Goal: Task Accomplishment & Management: Manage account settings

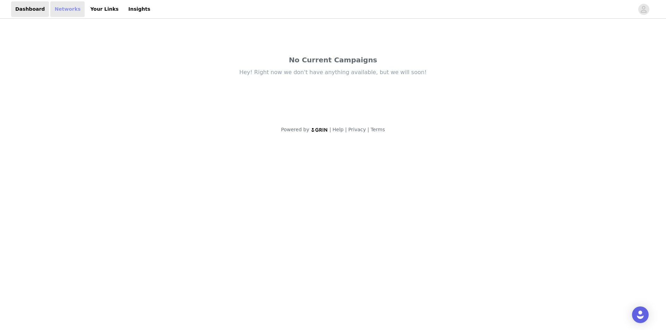
click at [61, 13] on link "Networks" at bounding box center [67, 9] width 34 height 16
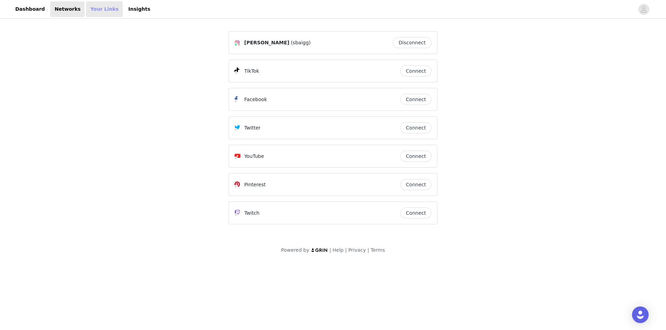
click at [98, 11] on link "Your Links" at bounding box center [104, 9] width 37 height 16
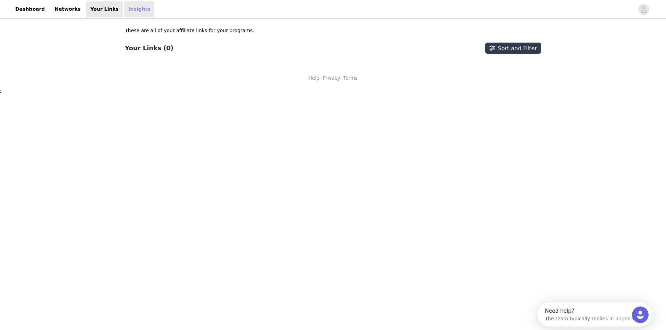
click at [124, 12] on link "Insights" at bounding box center [139, 9] width 30 height 16
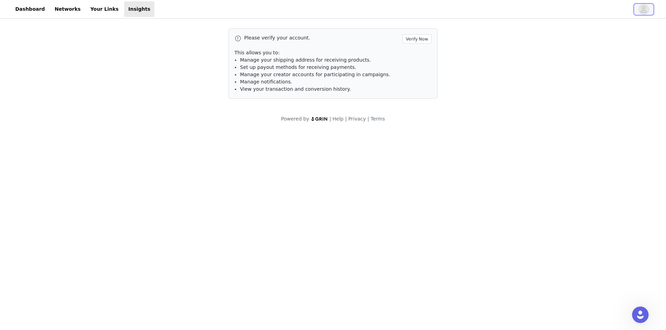
click at [648, 6] on span "button" at bounding box center [643, 9] width 11 height 11
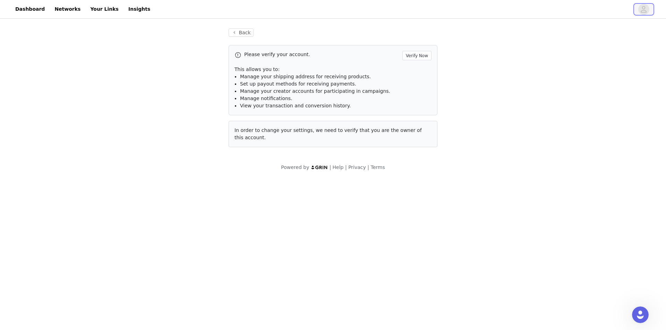
click at [644, 9] on icon "avatar" at bounding box center [644, 9] width 6 height 7
click at [411, 54] on button "Verify Now" at bounding box center [416, 55] width 29 height 9
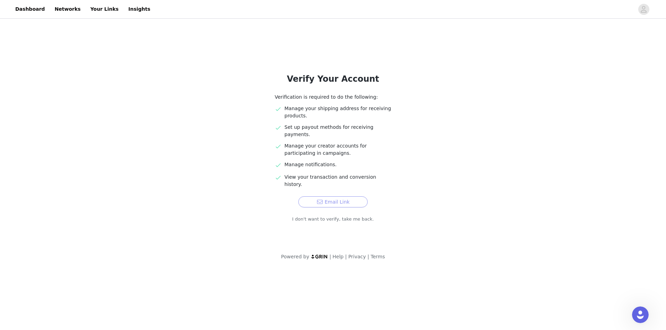
click at [343, 197] on button "Email Link" at bounding box center [332, 202] width 69 height 11
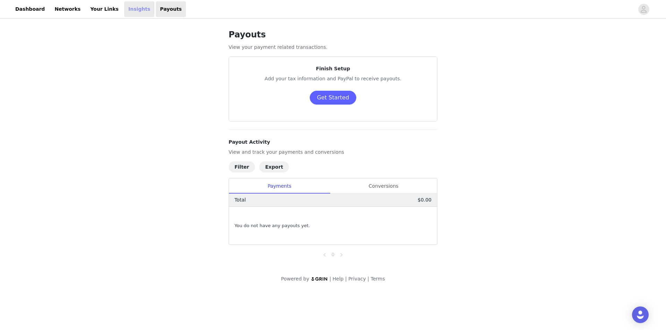
click at [124, 15] on link "Insights" at bounding box center [139, 9] width 30 height 16
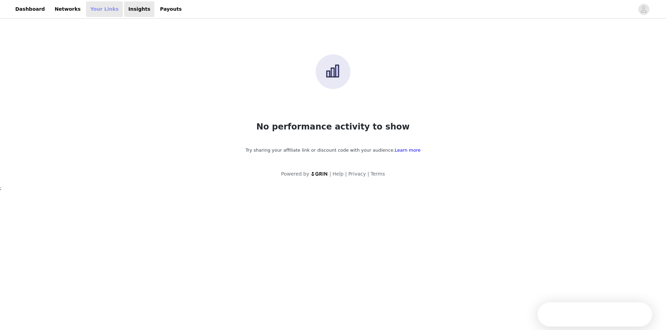
click at [97, 8] on link "Your Links" at bounding box center [104, 9] width 37 height 16
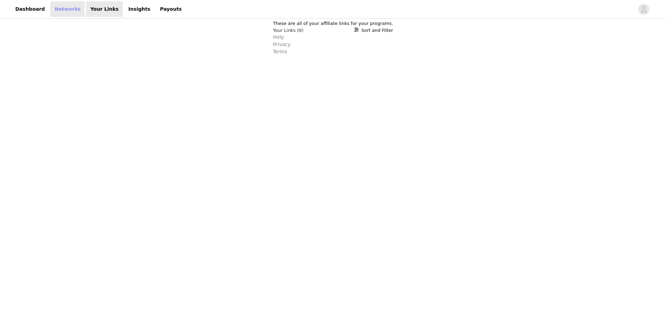
click at [61, 8] on link "Networks" at bounding box center [67, 9] width 34 height 16
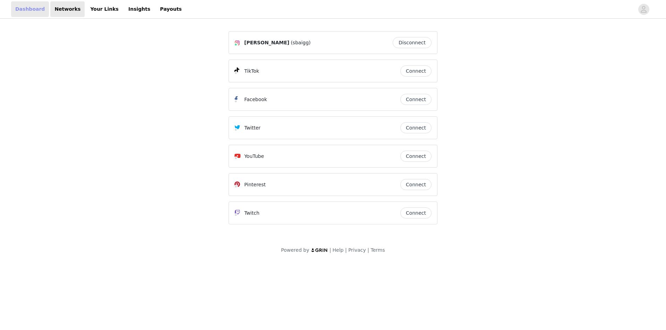
click at [34, 8] on link "Dashboard" at bounding box center [30, 9] width 38 height 16
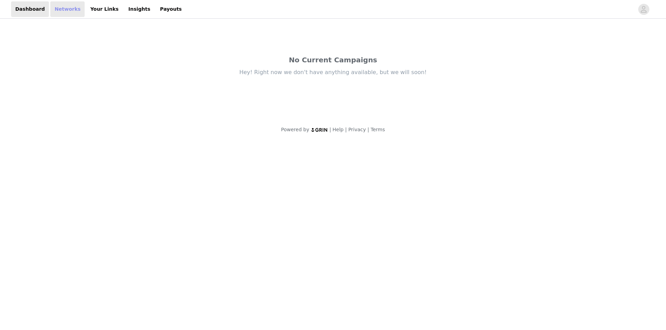
click at [60, 5] on link "Networks" at bounding box center [67, 9] width 34 height 16
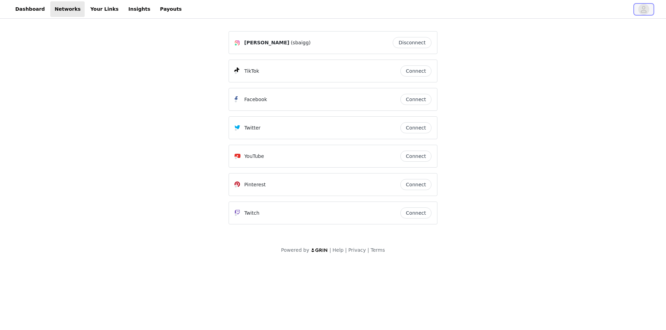
click at [644, 9] on icon "avatar" at bounding box center [644, 9] width 6 height 7
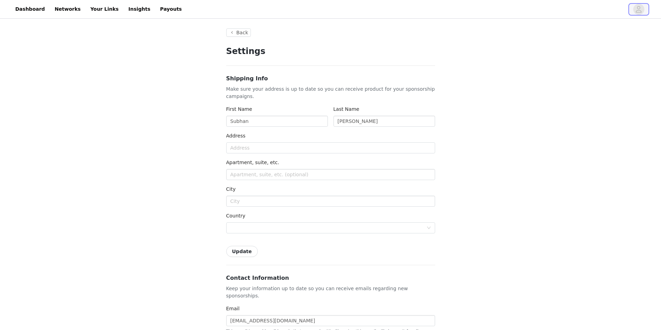
type input "+1 ([GEOGRAPHIC_DATA])"
click at [38, 10] on link "Dashboard" at bounding box center [30, 9] width 38 height 16
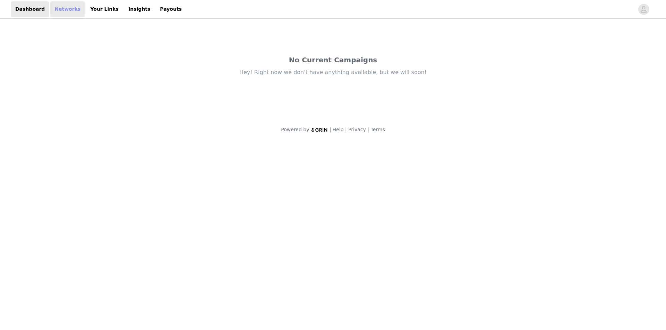
click at [68, 4] on link "Networks" at bounding box center [67, 9] width 34 height 16
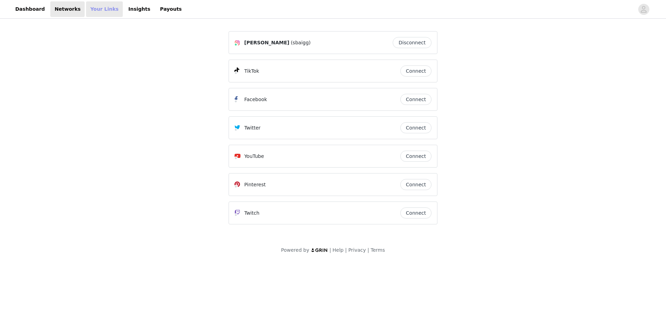
click at [96, 8] on link "Your Links" at bounding box center [104, 9] width 37 height 16
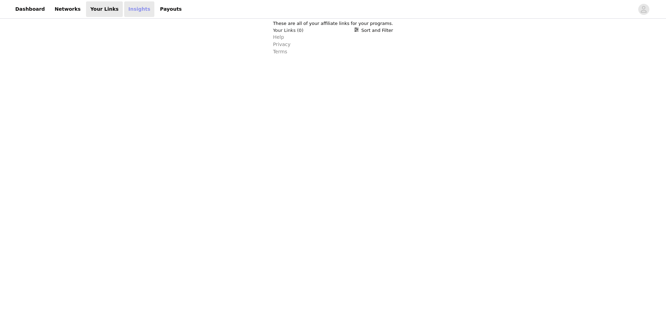
click at [126, 9] on link "Insights" at bounding box center [139, 9] width 30 height 16
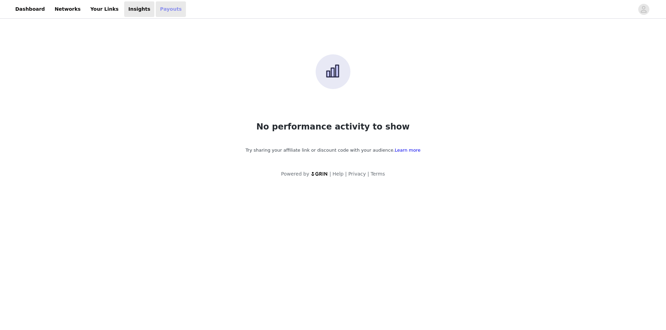
click at [156, 14] on link "Payouts" at bounding box center [171, 9] width 30 height 16
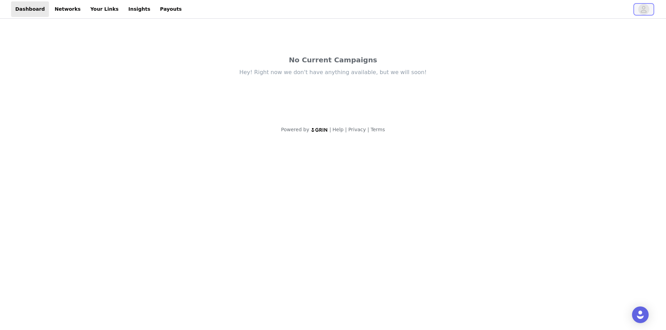
click at [642, 9] on icon "avatar" at bounding box center [643, 9] width 7 height 11
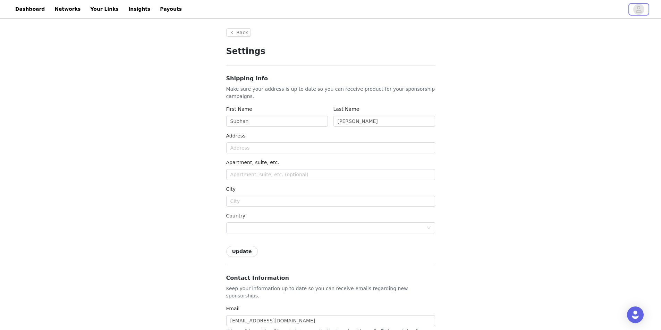
type input "+1 ([GEOGRAPHIC_DATA])"
click at [299, 150] on input "text" at bounding box center [330, 148] width 209 height 11
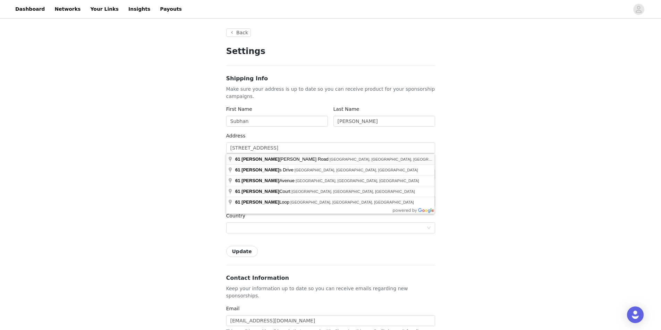
type input "61 Lindylou Rd"
type input "Toronto"
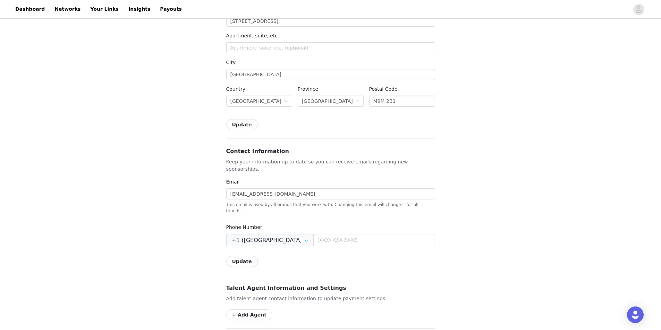
scroll to position [139, 0]
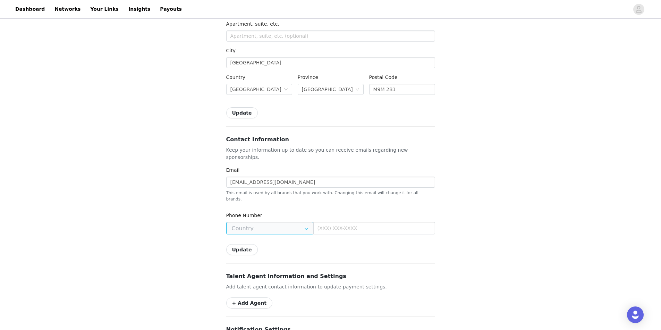
click at [285, 222] on input "text" at bounding box center [269, 228] width 87 height 12
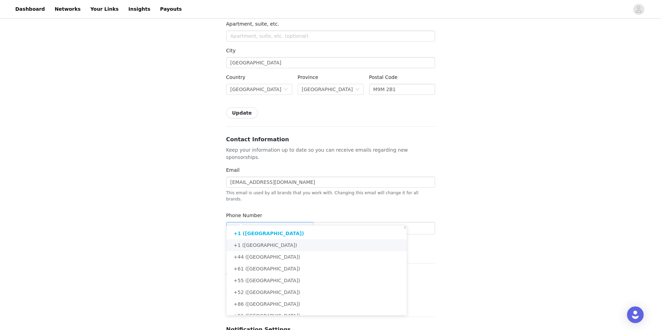
click at [272, 243] on li "+1 (Canada)" at bounding box center [318, 246] width 185 height 12
type input "+1 (Canada)"
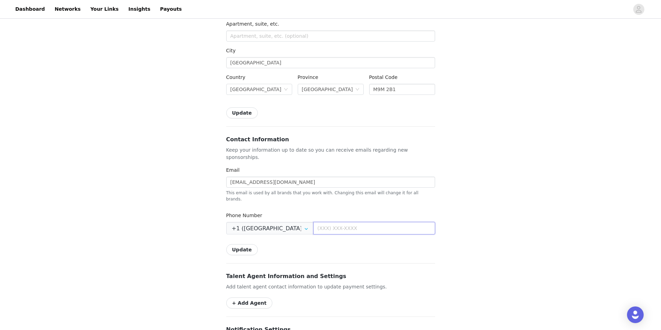
click at [323, 222] on input "text" at bounding box center [374, 228] width 122 height 12
type input "(647) 643-3708"
click at [576, 163] on div "Back Settings Shipping Info Make sure your address is up to date so you can rec…" at bounding box center [330, 182] width 661 height 602
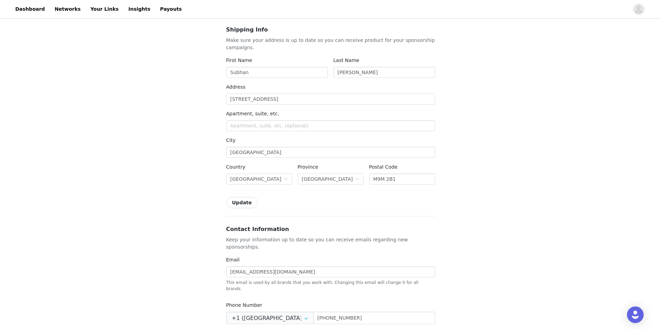
scroll to position [0, 0]
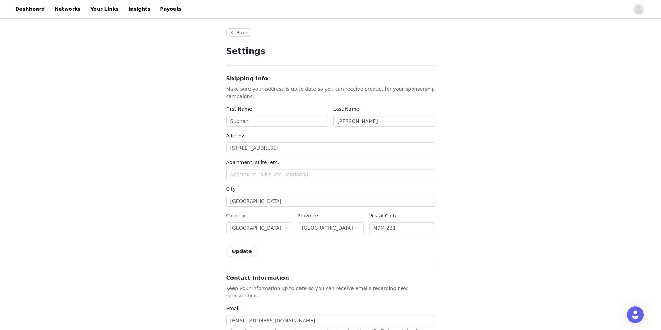
click at [243, 249] on button "Update" at bounding box center [242, 251] width 32 height 11
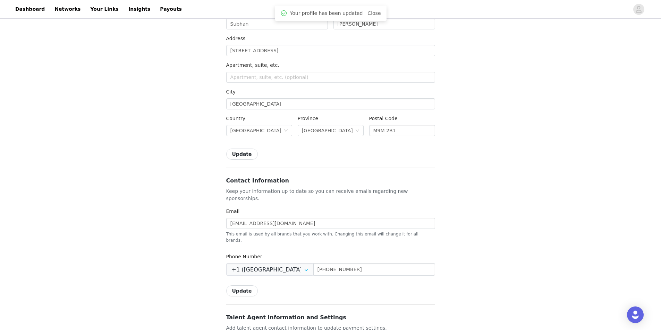
scroll to position [173, 0]
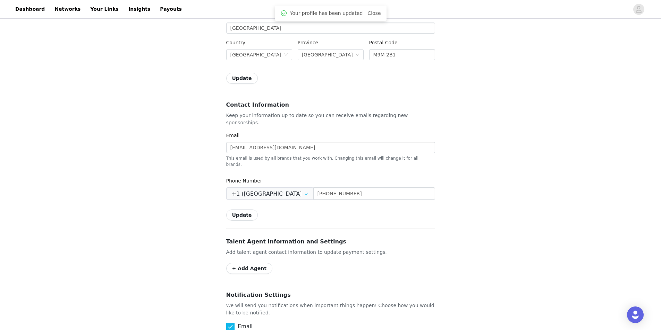
click at [237, 210] on button "Update" at bounding box center [242, 215] width 32 height 11
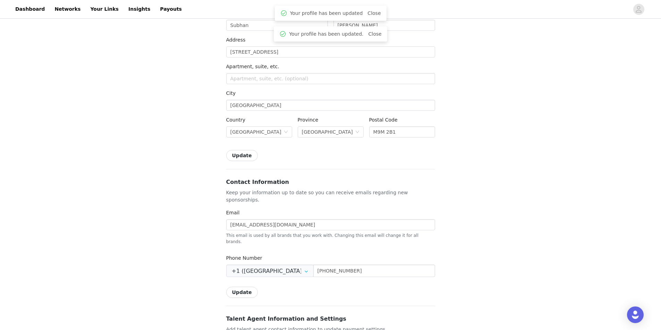
scroll to position [0, 0]
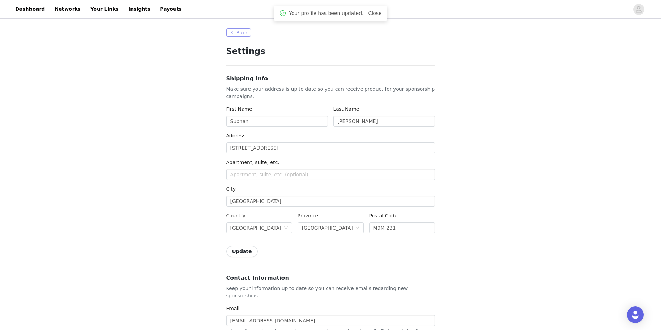
click at [240, 33] on button "Back" at bounding box center [238, 32] width 25 height 8
click at [237, 32] on button "Back" at bounding box center [238, 32] width 25 height 8
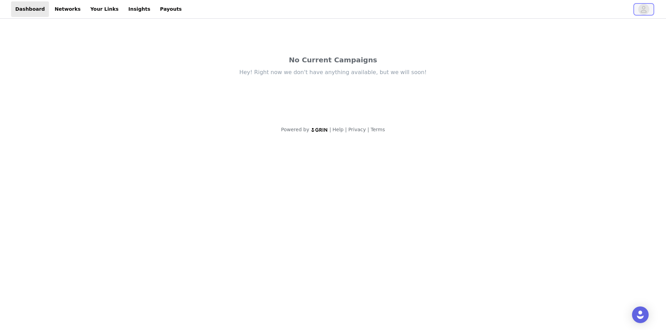
click at [650, 10] on button "button" at bounding box center [643, 9] width 19 height 11
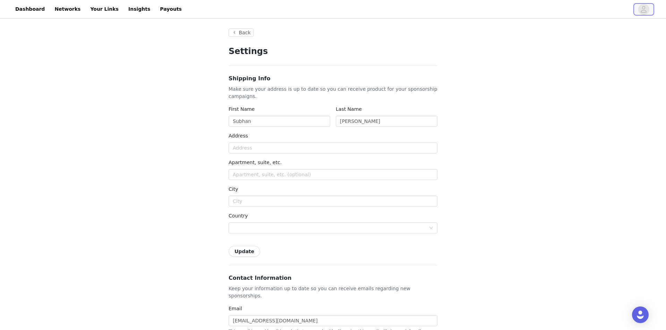
type input "+1 (United States)"
click at [156, 8] on link "Payouts" at bounding box center [171, 9] width 30 height 16
click at [640, 9] on icon "avatar" at bounding box center [638, 9] width 7 height 11
click at [263, 146] on input "text" at bounding box center [330, 148] width 209 height 11
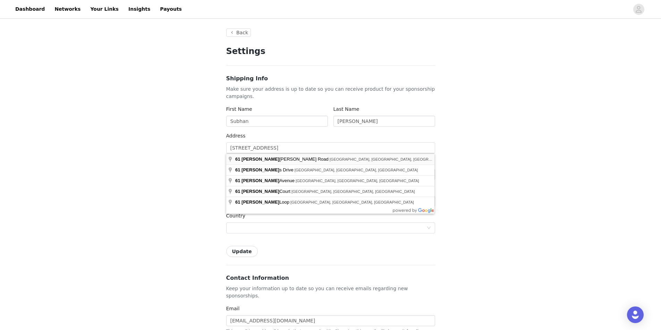
type input "61 Lindylou Rd"
type input "Toronto"
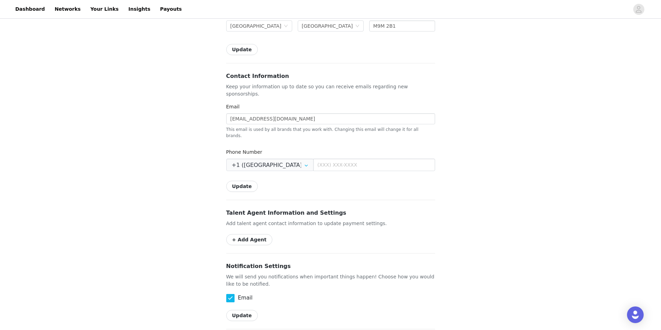
scroll to position [208, 0]
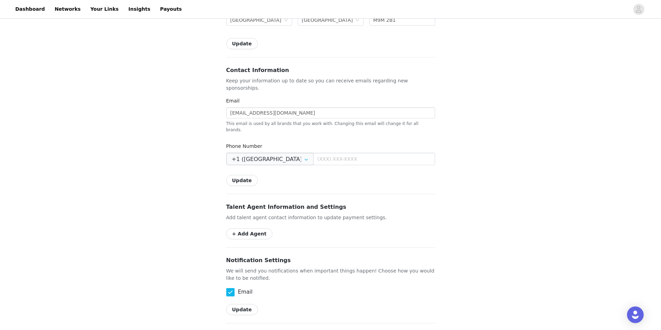
click at [301, 153] on icon at bounding box center [306, 159] width 11 height 12
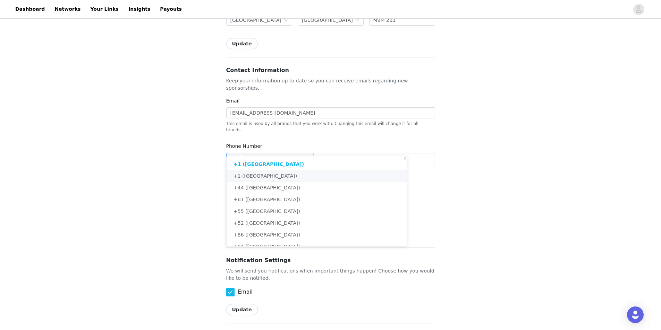
click at [273, 174] on li "+1 (Canada)" at bounding box center [318, 176] width 185 height 12
type input "+1 (Canada)"
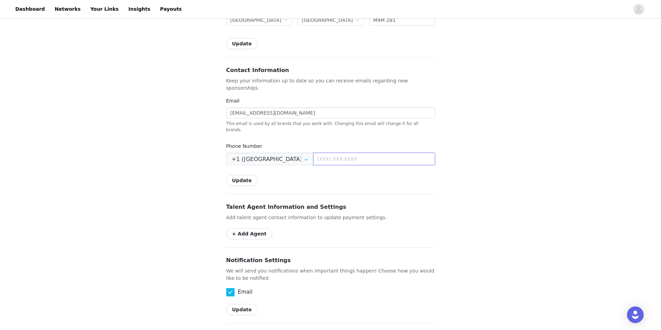
click at [327, 153] on input "text" at bounding box center [374, 159] width 122 height 12
type input "(647) 643-3708"
click at [555, 120] on div "Back Settings Shipping Info Make sure your address is up to date so you can rec…" at bounding box center [330, 113] width 661 height 602
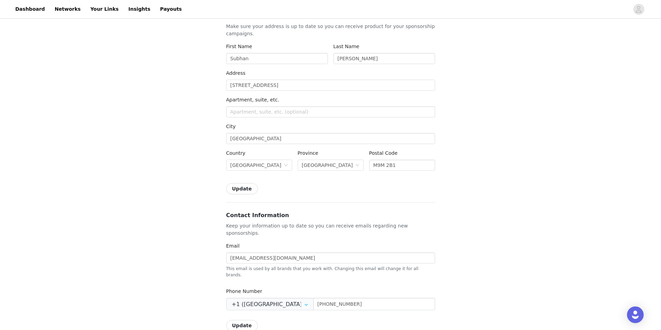
scroll to position [0, 0]
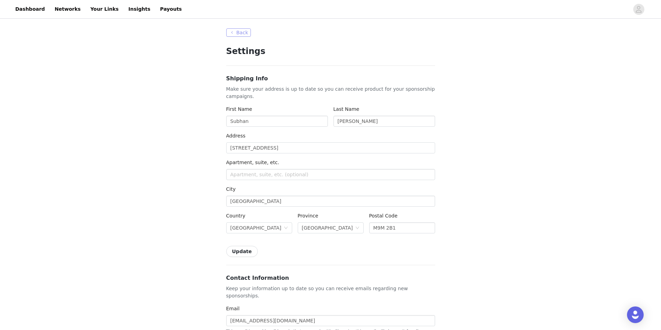
click at [237, 34] on button "Back" at bounding box center [238, 32] width 25 height 8
click at [38, 12] on link "Dashboard" at bounding box center [30, 9] width 38 height 16
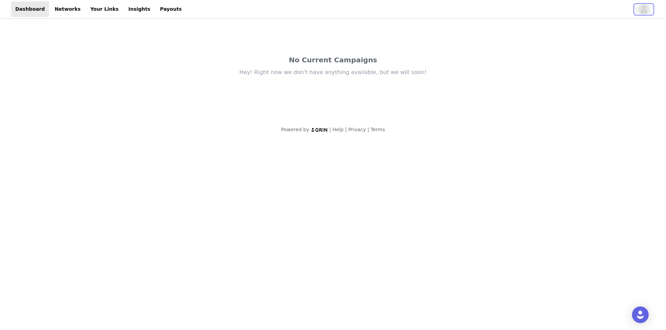
click at [650, 11] on button "button" at bounding box center [643, 9] width 19 height 11
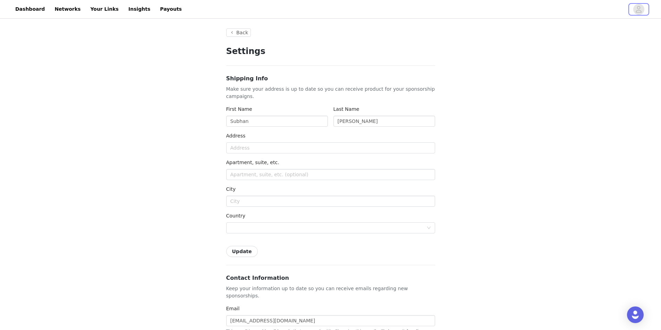
type input "+1 (United States)"
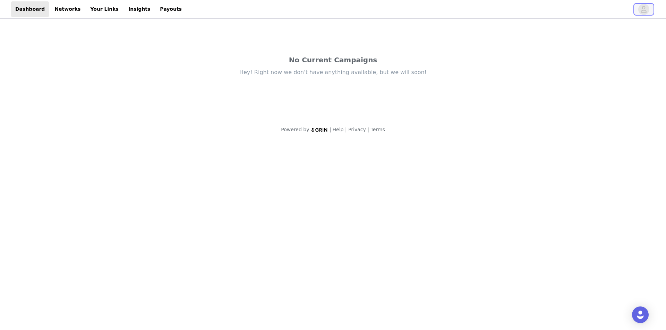
click at [643, 11] on icon "avatar" at bounding box center [643, 9] width 7 height 11
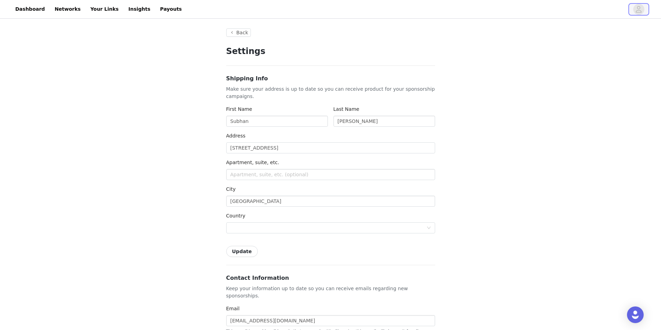
type input "+1 (Canada)"
